Goal: Task Accomplishment & Management: Use online tool/utility

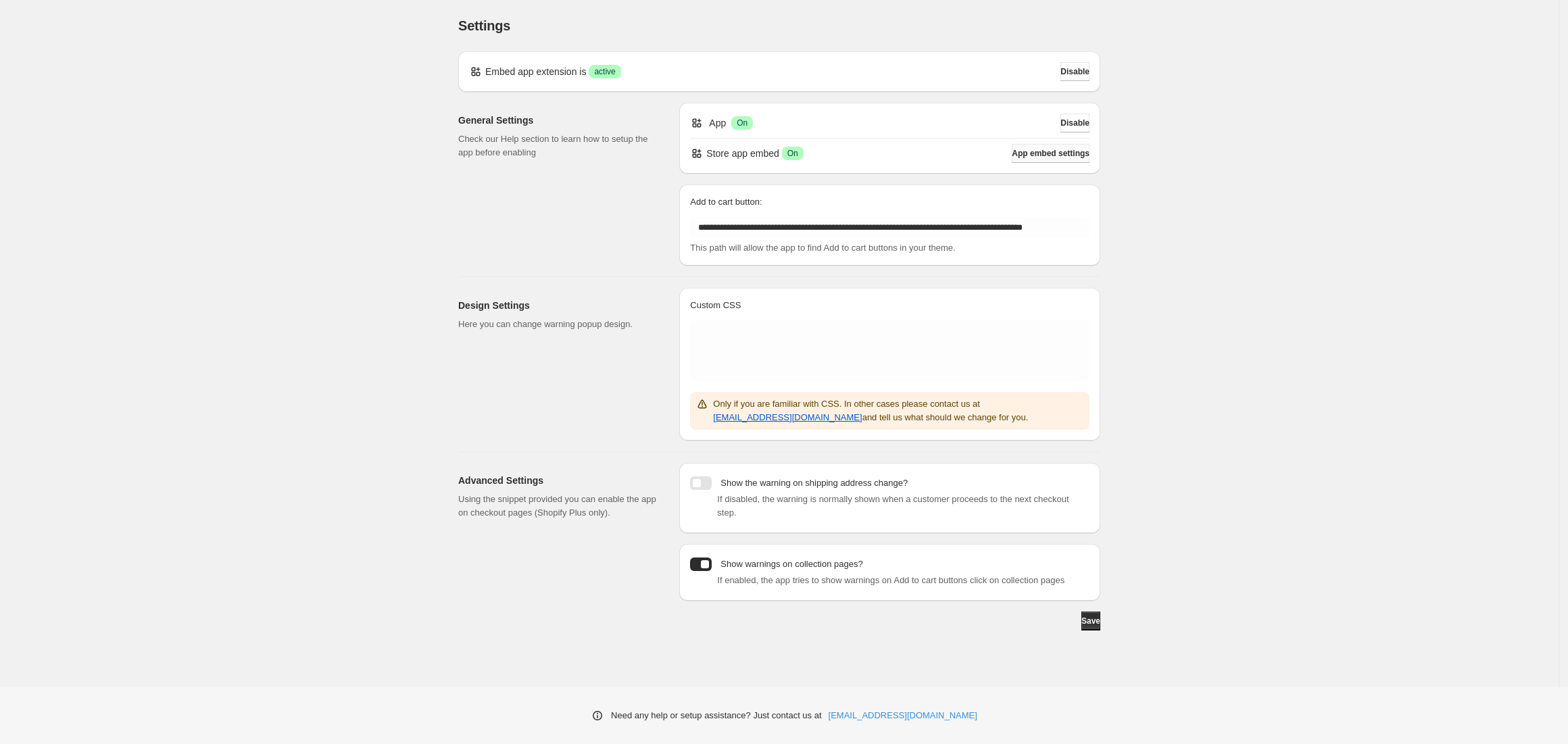
click at [1065, 152] on span "App embed settings" at bounding box center [1051, 153] width 78 height 11
